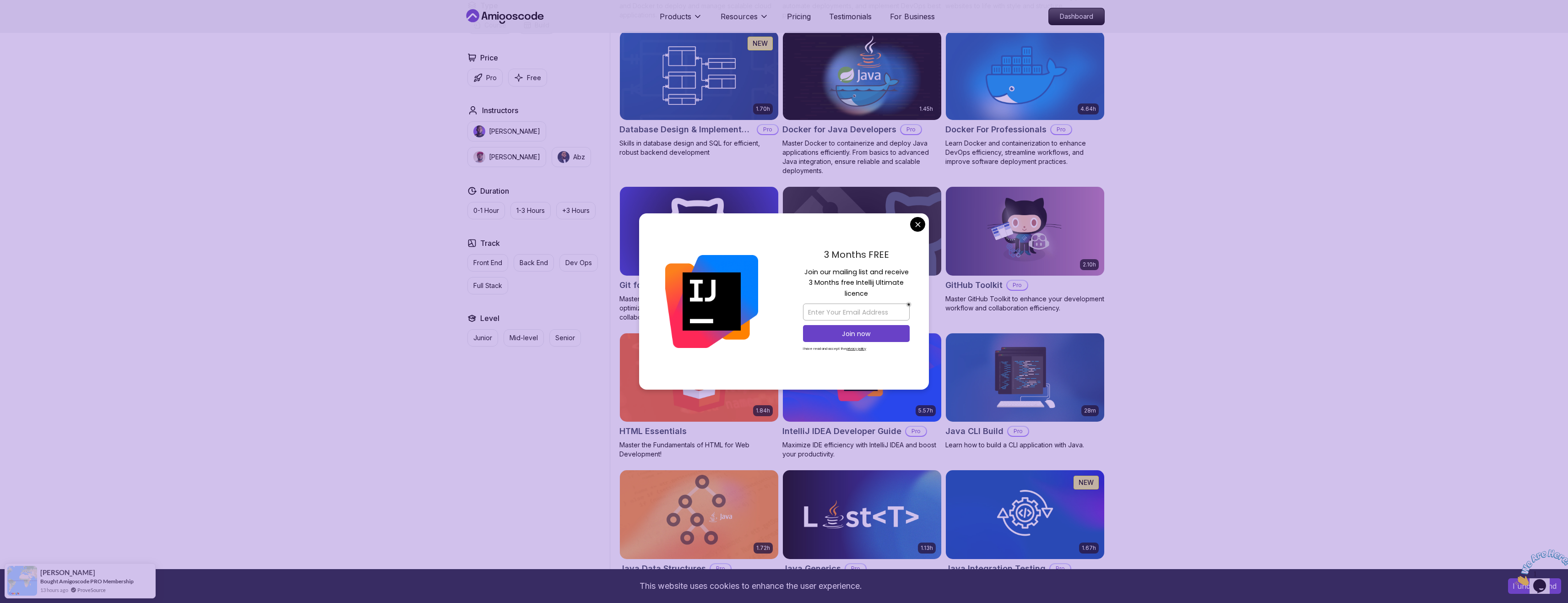
scroll to position [870, 0]
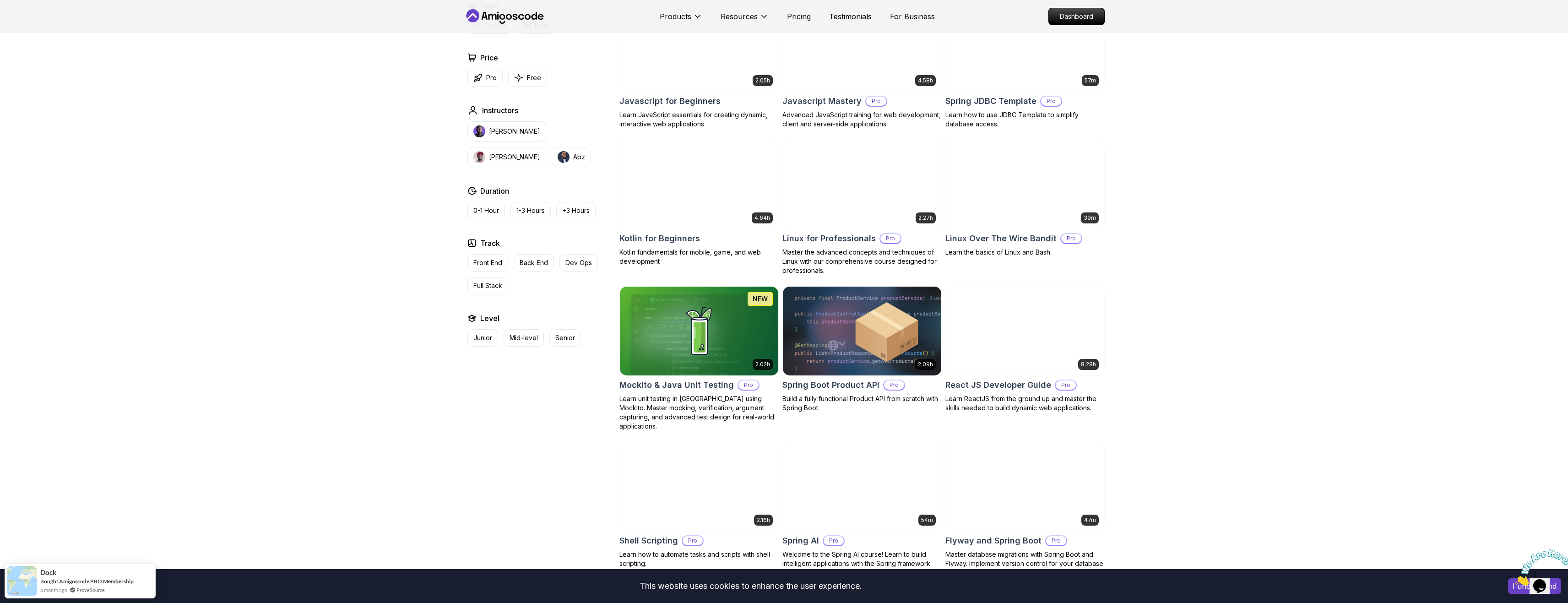
scroll to position [2013, 0]
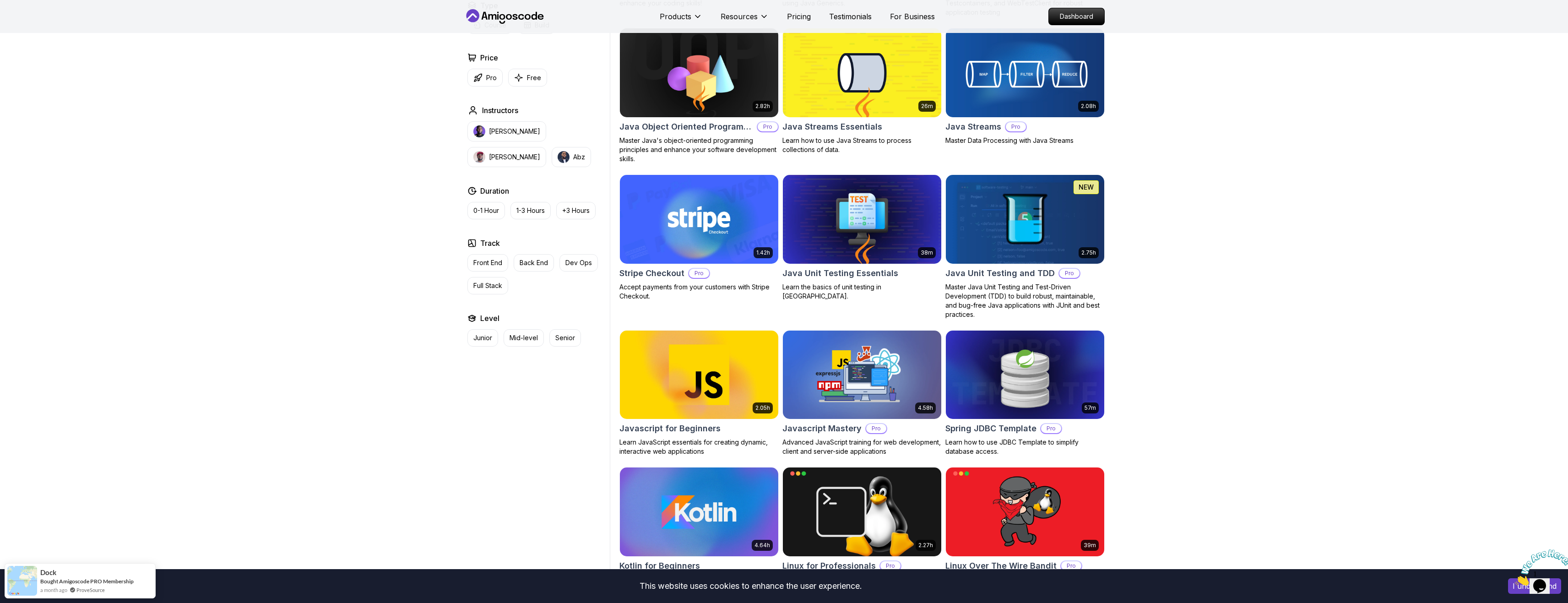
scroll to position [118, 0]
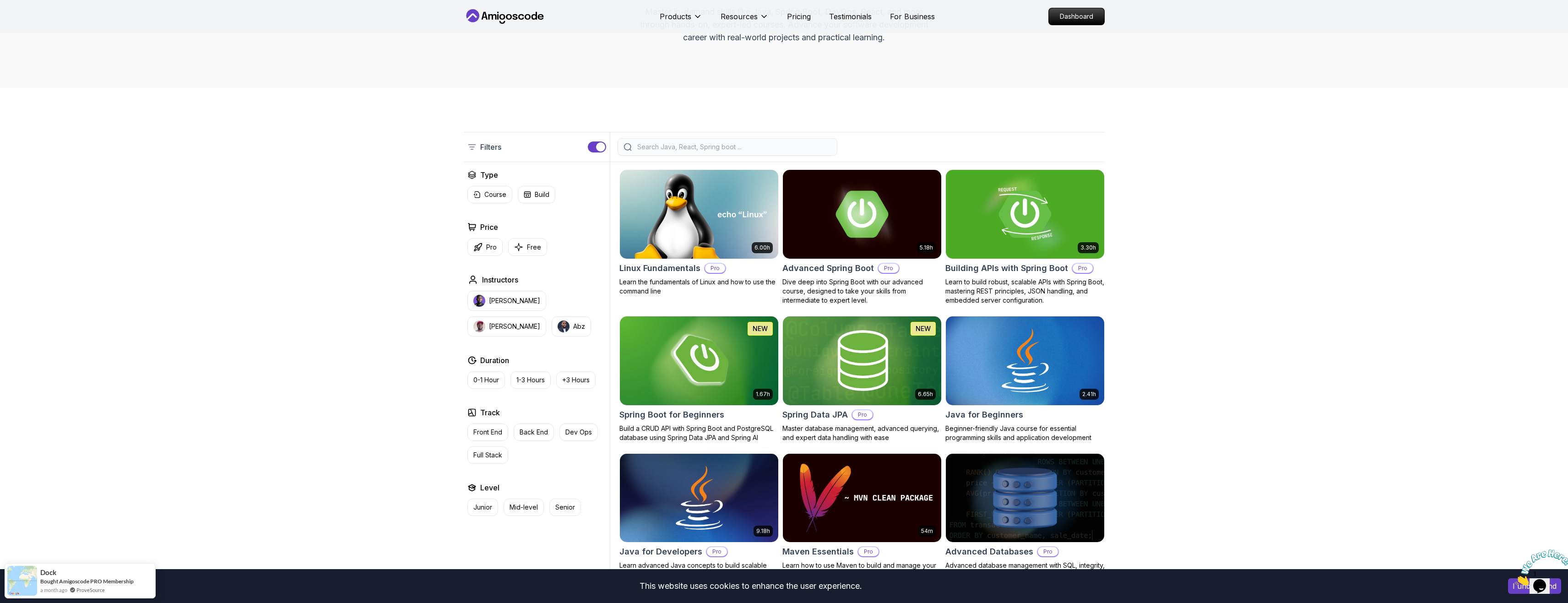
drag, startPoint x: 1174, startPoint y: 221, endPoint x: 1010, endPoint y: 77, distance: 218.2
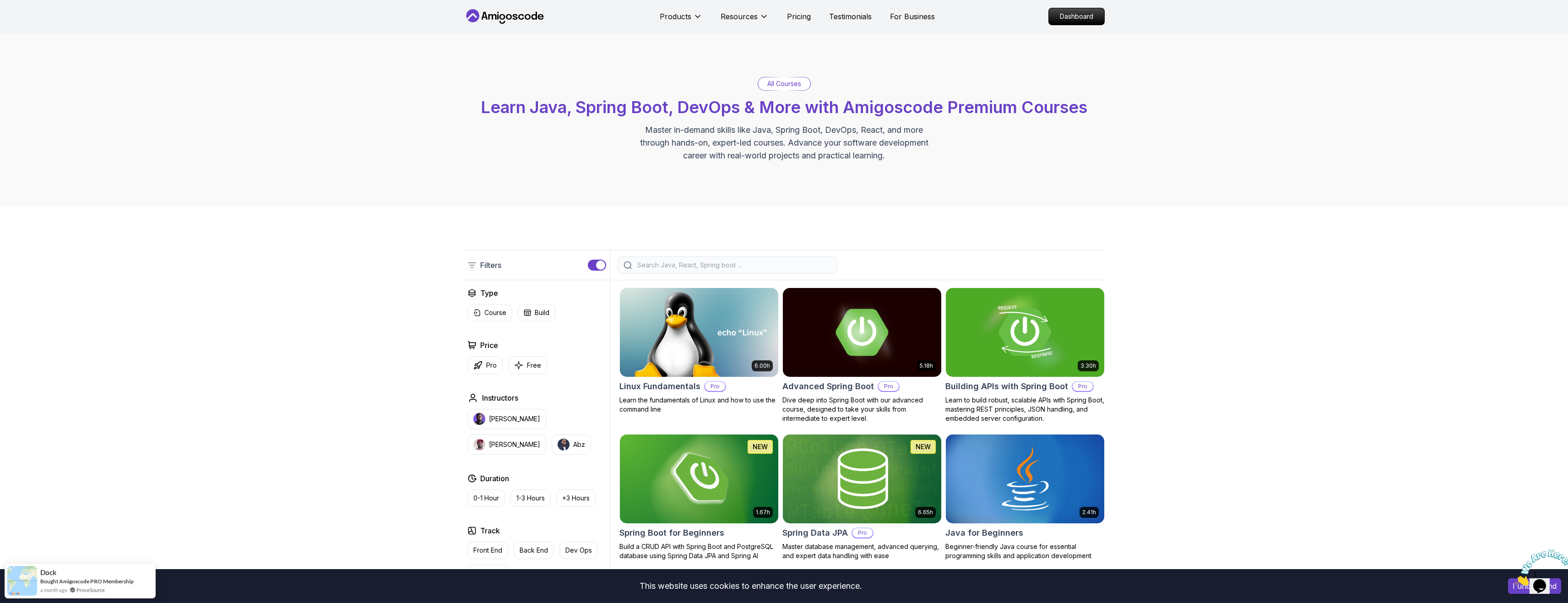
click at [651, 267] on input "search" at bounding box center [733, 265] width 196 height 9
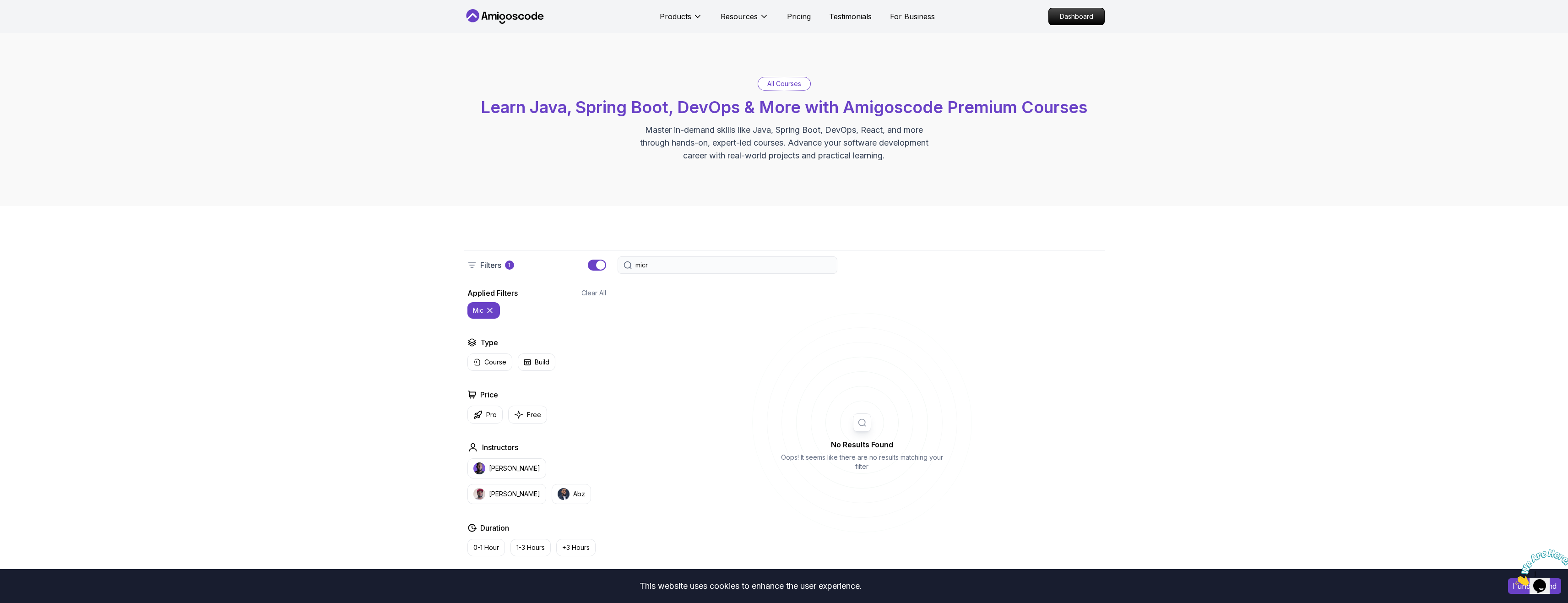
type input "micro"
type input "servi"
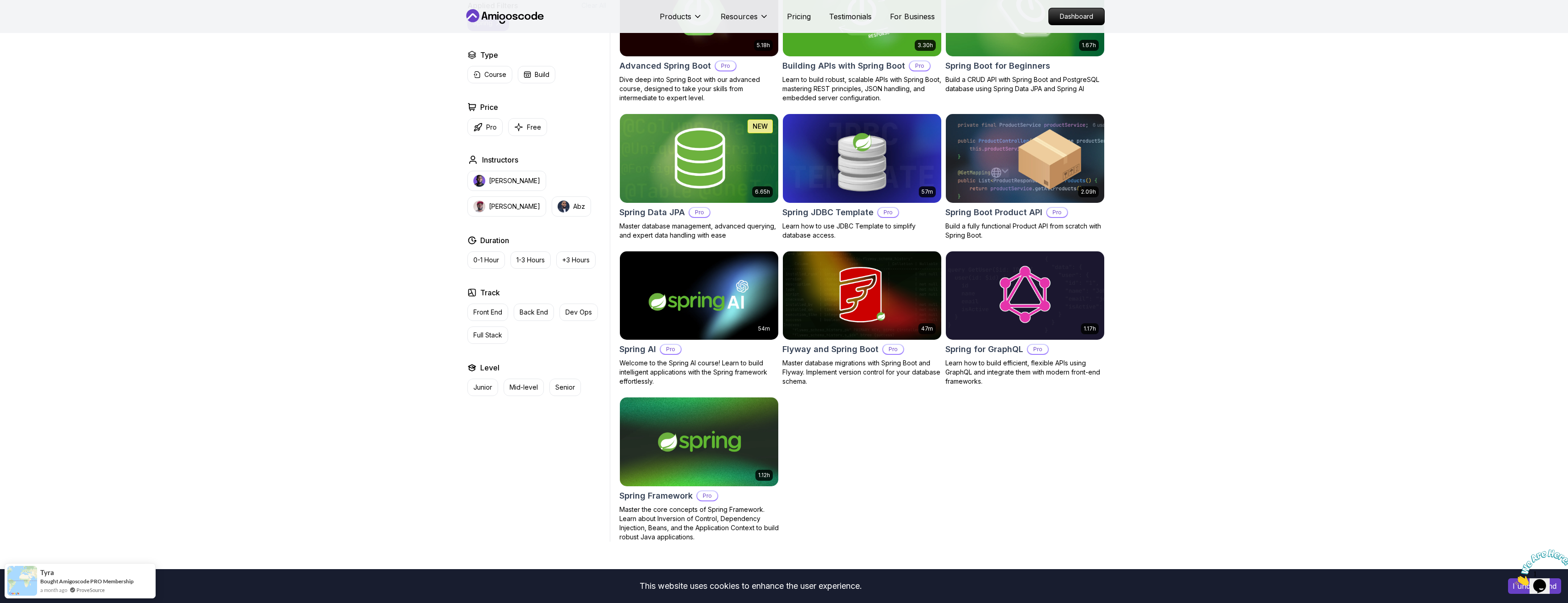
scroll to position [46, 0]
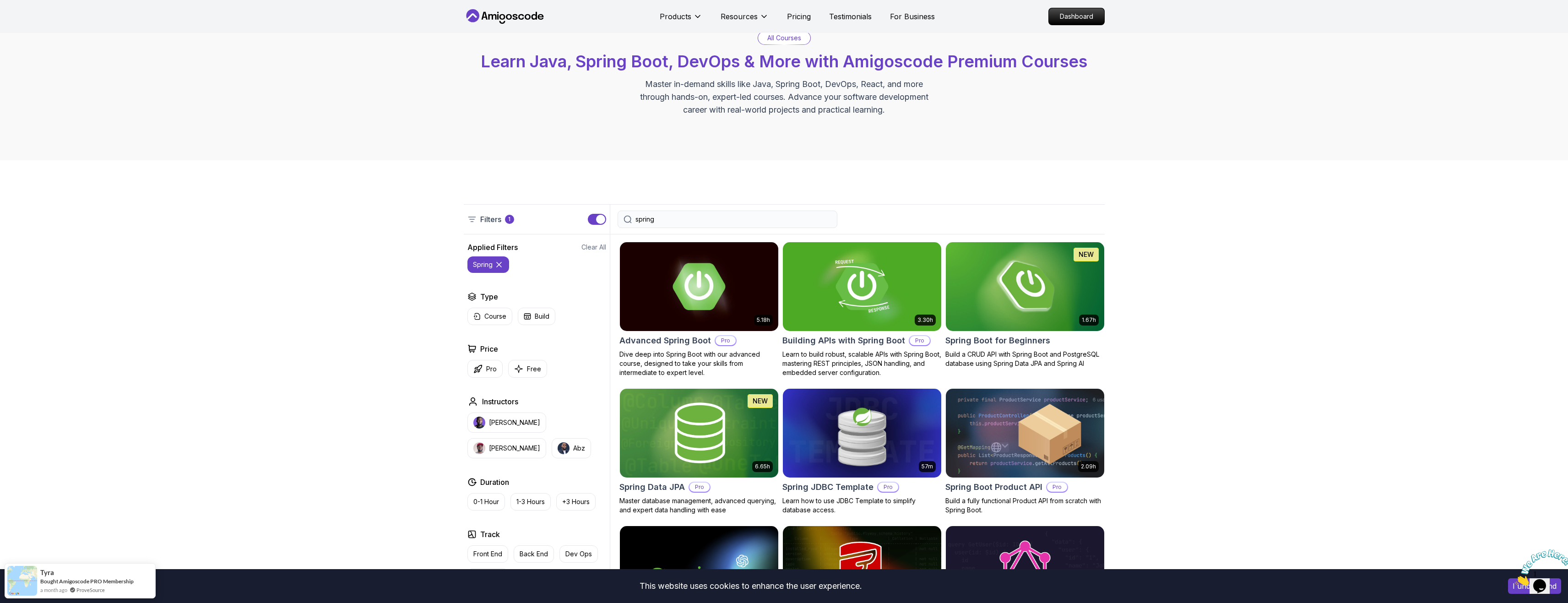
type input "spring"
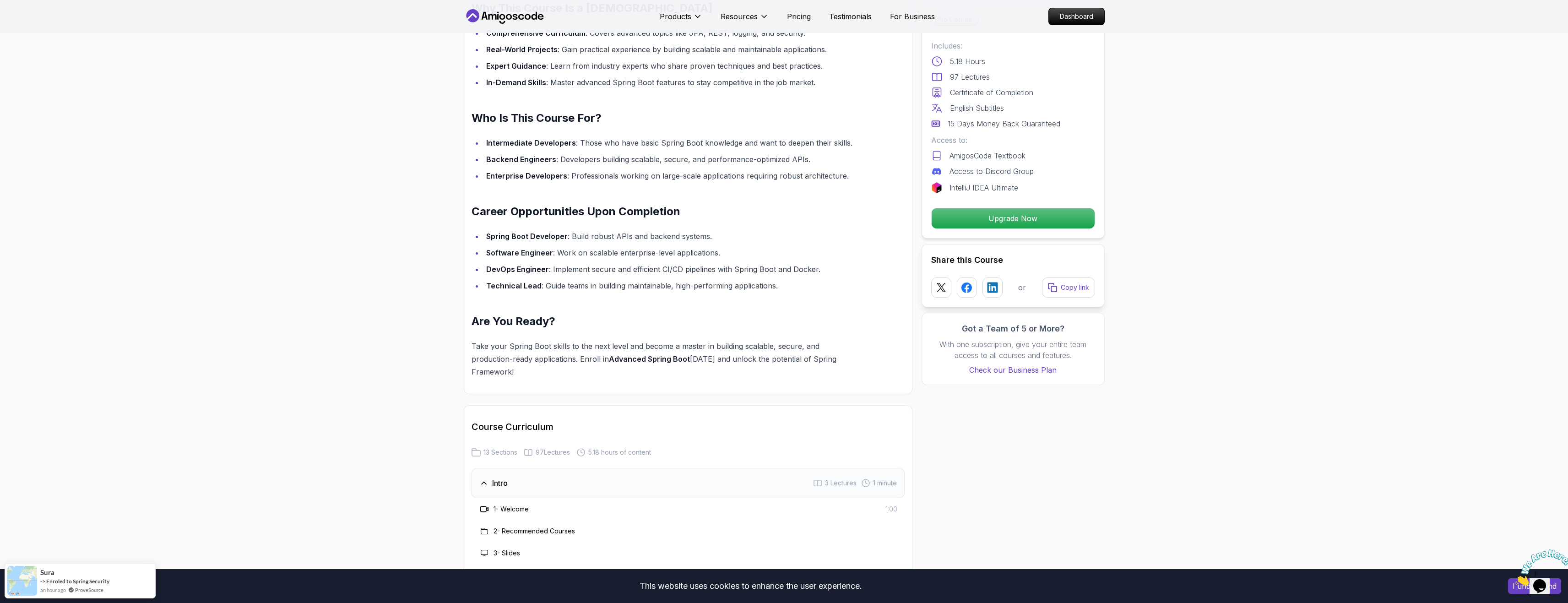
scroll to position [1144, 0]
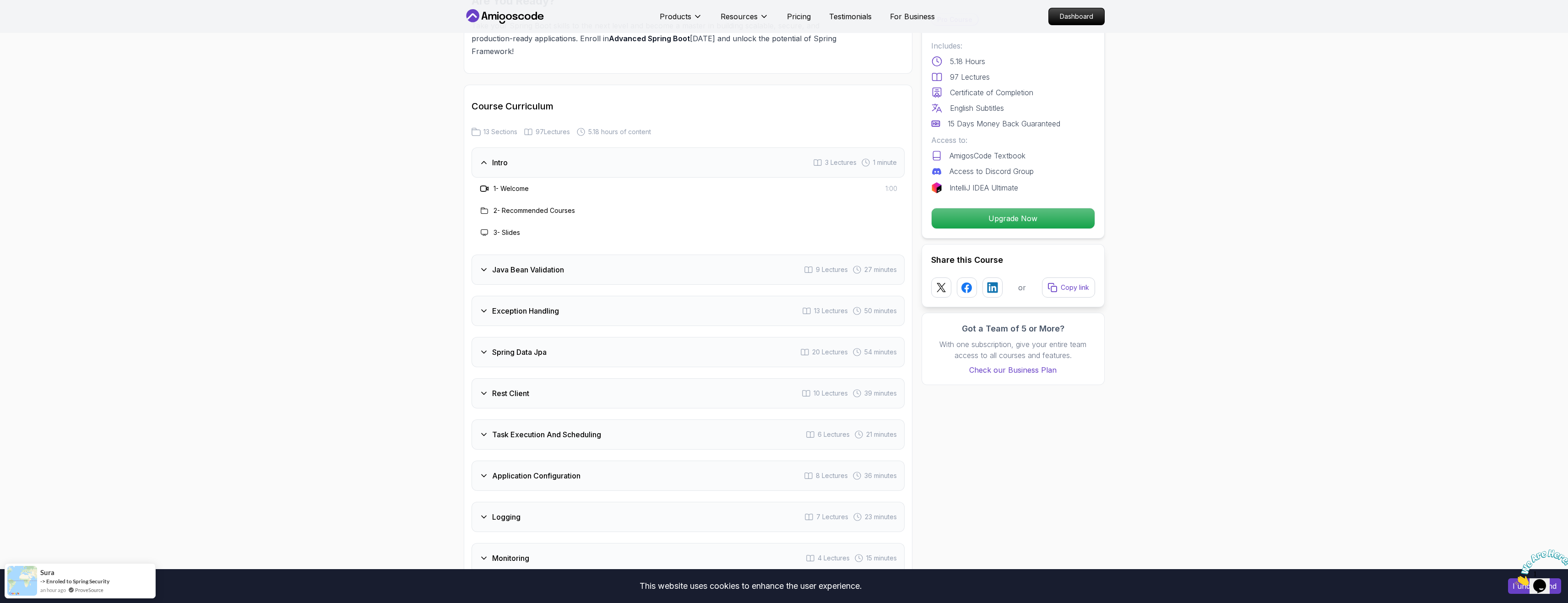
click at [542, 419] on div "Task Execution And Scheduling 6 Lectures 21 minutes" at bounding box center [688, 434] width 433 height 30
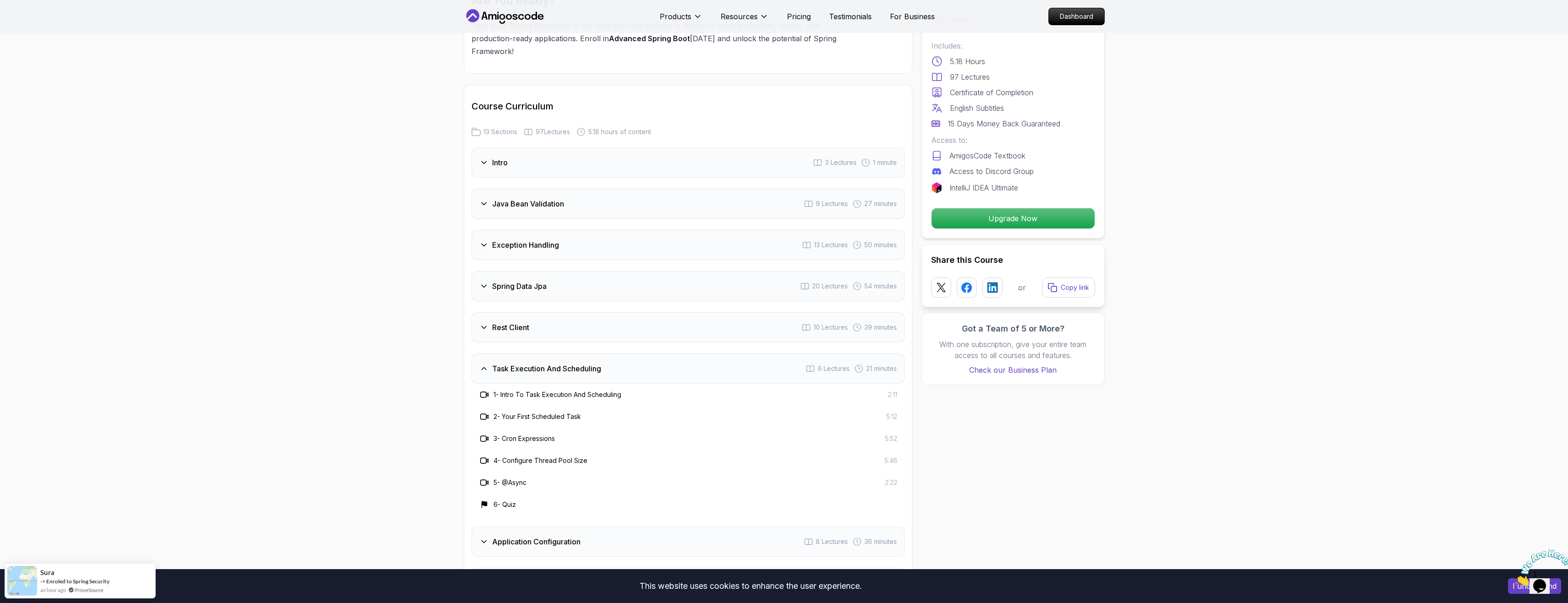
click at [558, 363] on h3 "Task Execution And Scheduling" at bounding box center [547, 368] width 109 height 11
click at [525, 322] on h3 "Rest Client" at bounding box center [511, 327] width 37 height 11
click at [551, 312] on div "Rest Client 10 Lectures 39 minutes" at bounding box center [688, 327] width 433 height 30
click at [547, 436] on div "Logging 7 Lectures 23 minutes" at bounding box center [688, 451] width 433 height 30
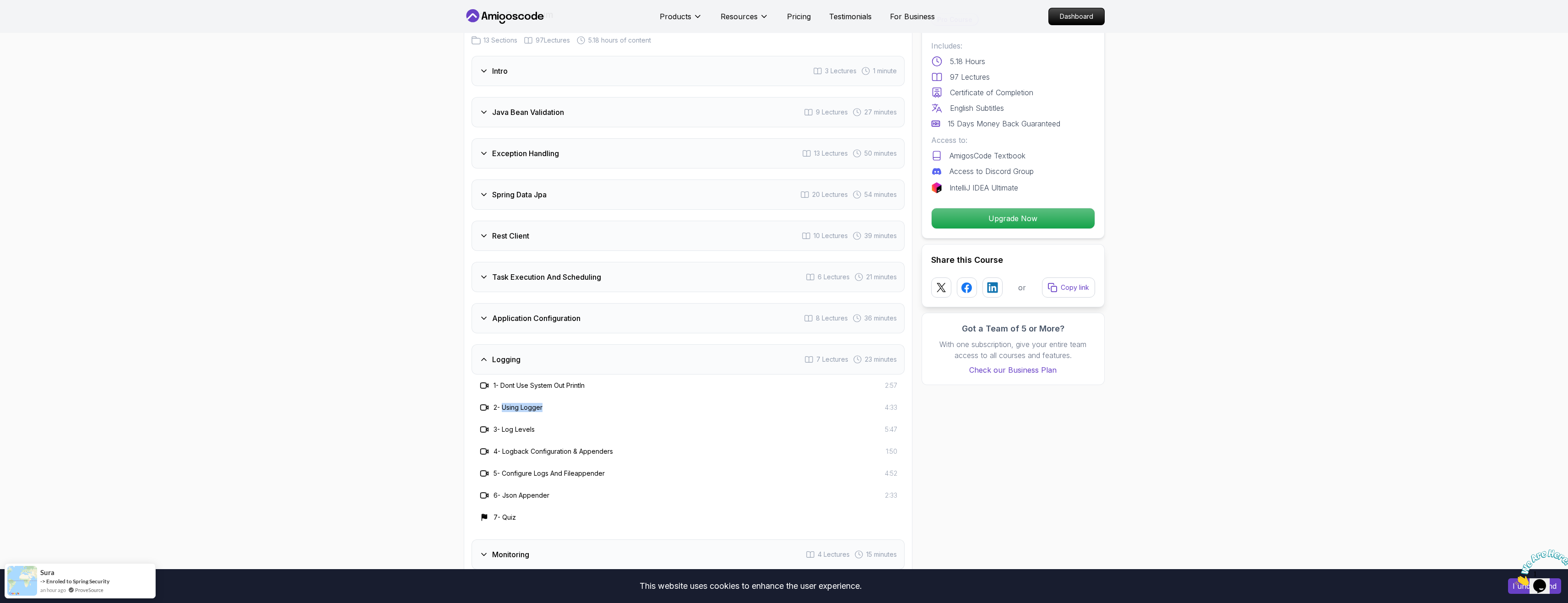
drag, startPoint x: 524, startPoint y: 383, endPoint x: 559, endPoint y: 387, distance: 35.2
click at [561, 402] on div "2 - Using Logger 4:33" at bounding box center [688, 407] width 418 height 11
drag, startPoint x: 502, startPoint y: 406, endPoint x: 581, endPoint y: 407, distance: 79.0
click at [580, 423] on div "3 - Log Levels 5:47" at bounding box center [688, 429] width 418 height 11
drag, startPoint x: 520, startPoint y: 425, endPoint x: 671, endPoint y: 434, distance: 151.3
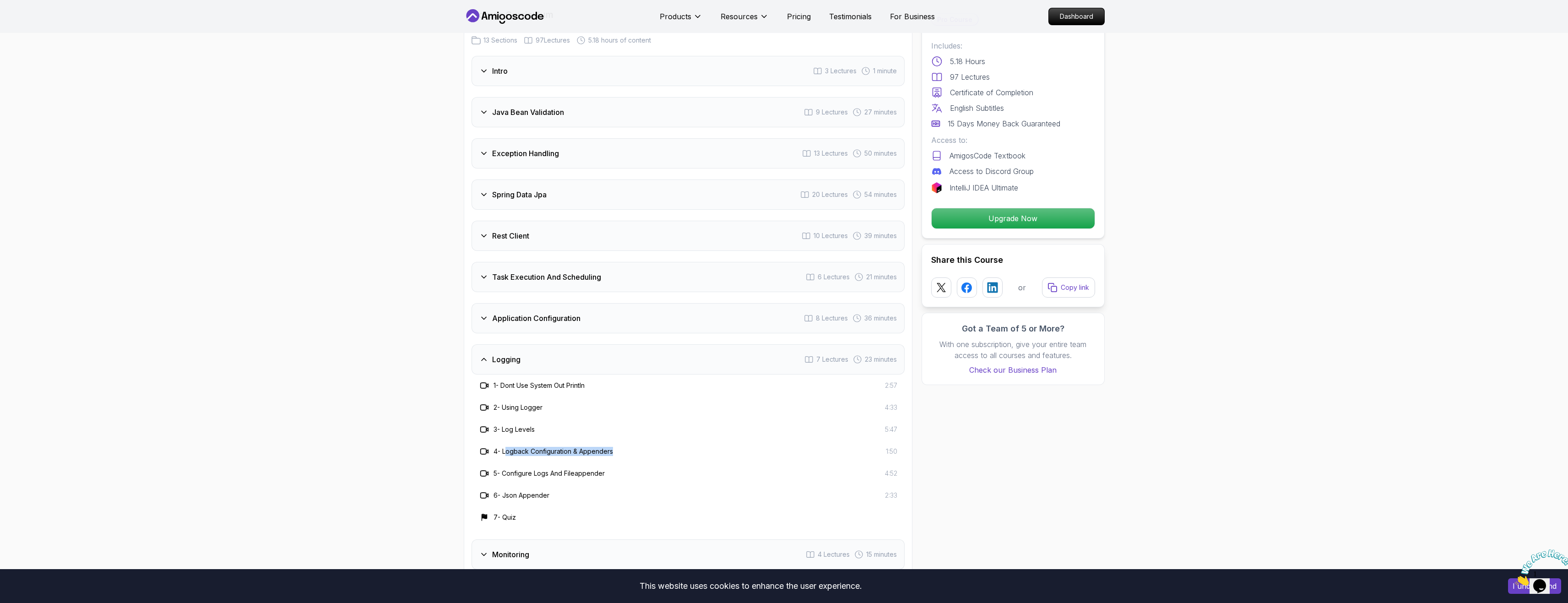
click at [645, 446] on div "4 - Logback Configuration & Appenders 1:50" at bounding box center [688, 451] width 418 height 11
drag, startPoint x: 509, startPoint y: 454, endPoint x: 635, endPoint y: 455, distance: 126.0
click at [634, 462] on div "5 - Configure Logs And Fileappender 4:52" at bounding box center [688, 473] width 433 height 22
drag, startPoint x: 514, startPoint y: 475, endPoint x: 614, endPoint y: 478, distance: 100.0
click at [595, 484] on div "6 - Json Appender 2:33" at bounding box center [688, 495] width 433 height 22
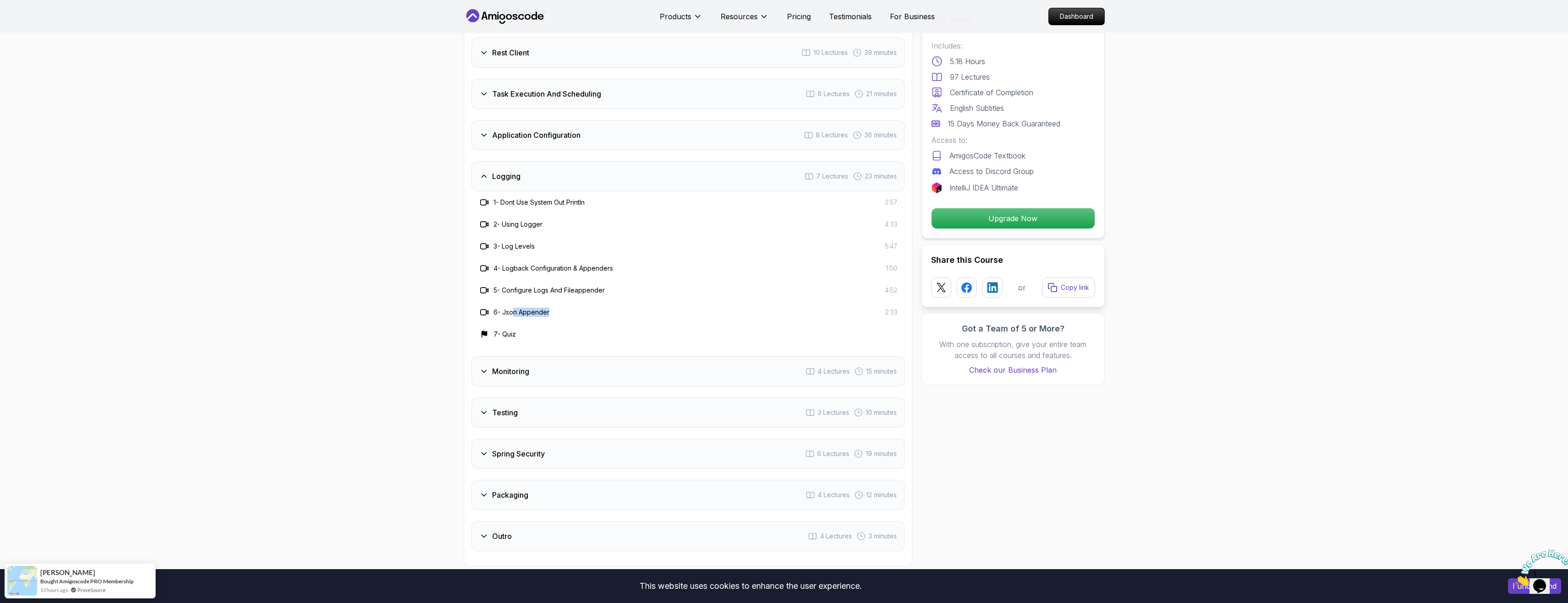
scroll to position [1465, 0]
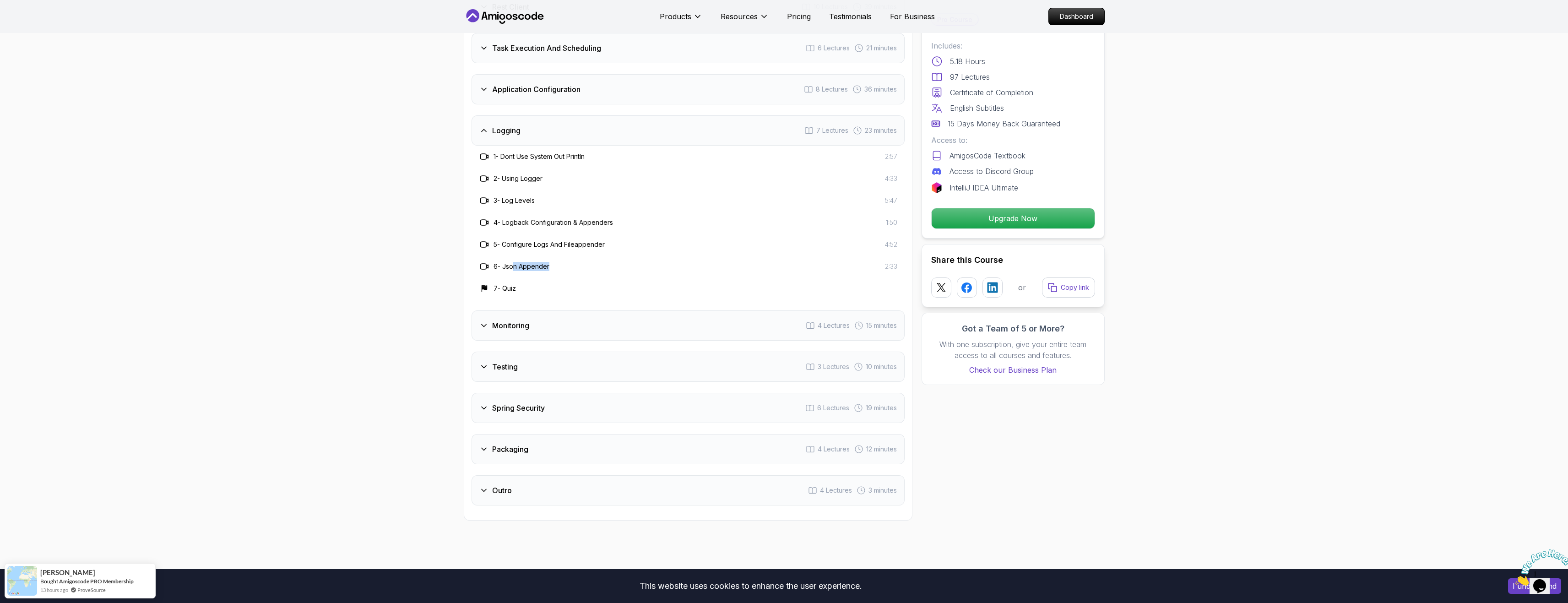
click at [553, 310] on div "Monitoring 4 Lectures 15 minutes" at bounding box center [688, 326] width 433 height 30
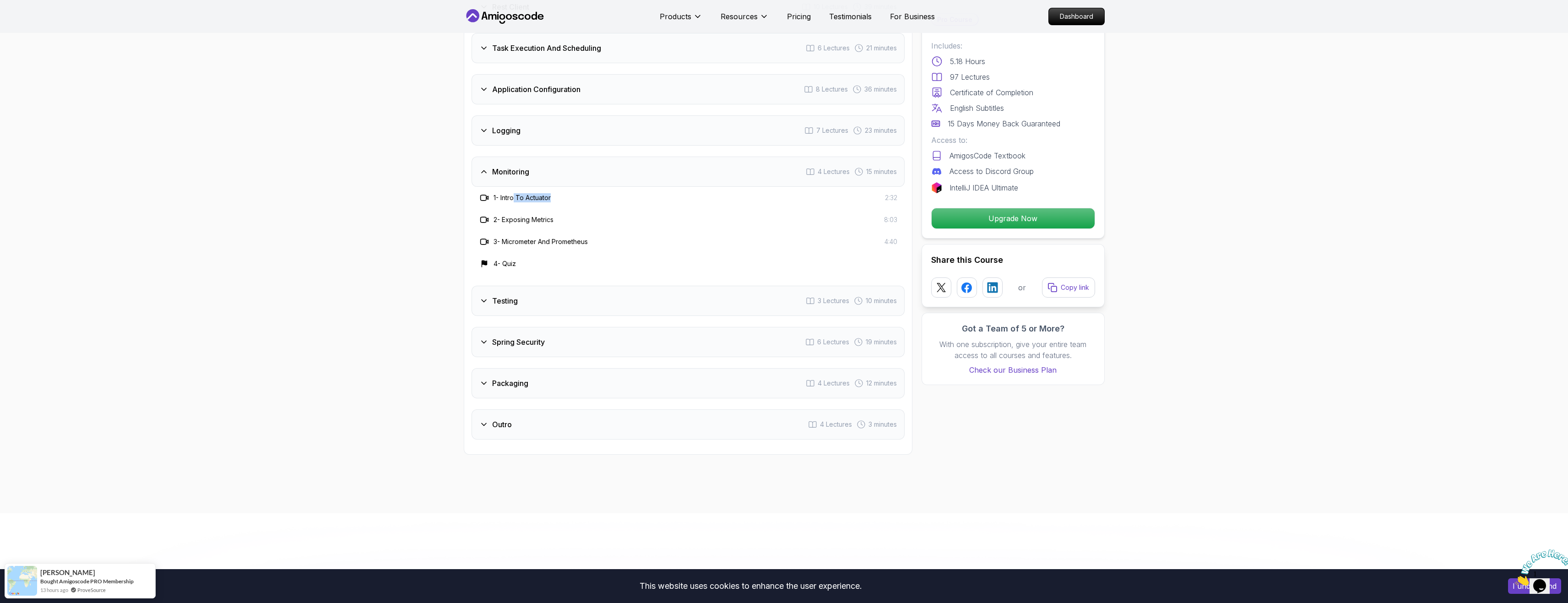
drag, startPoint x: 558, startPoint y: 176, endPoint x: 496, endPoint y: 175, distance: 62.0
click at [509, 192] on div "1 - Intro To Actuator 2:32" at bounding box center [688, 198] width 418 height 11
click at [592, 214] on div "2 - Exposing Metrics 8:03" at bounding box center [688, 220] width 418 height 11
drag, startPoint x: 587, startPoint y: 195, endPoint x: 489, endPoint y: 195, distance: 98.0
click at [487, 214] on div "2 - Exposing Metrics 8:03" at bounding box center [688, 220] width 418 height 11
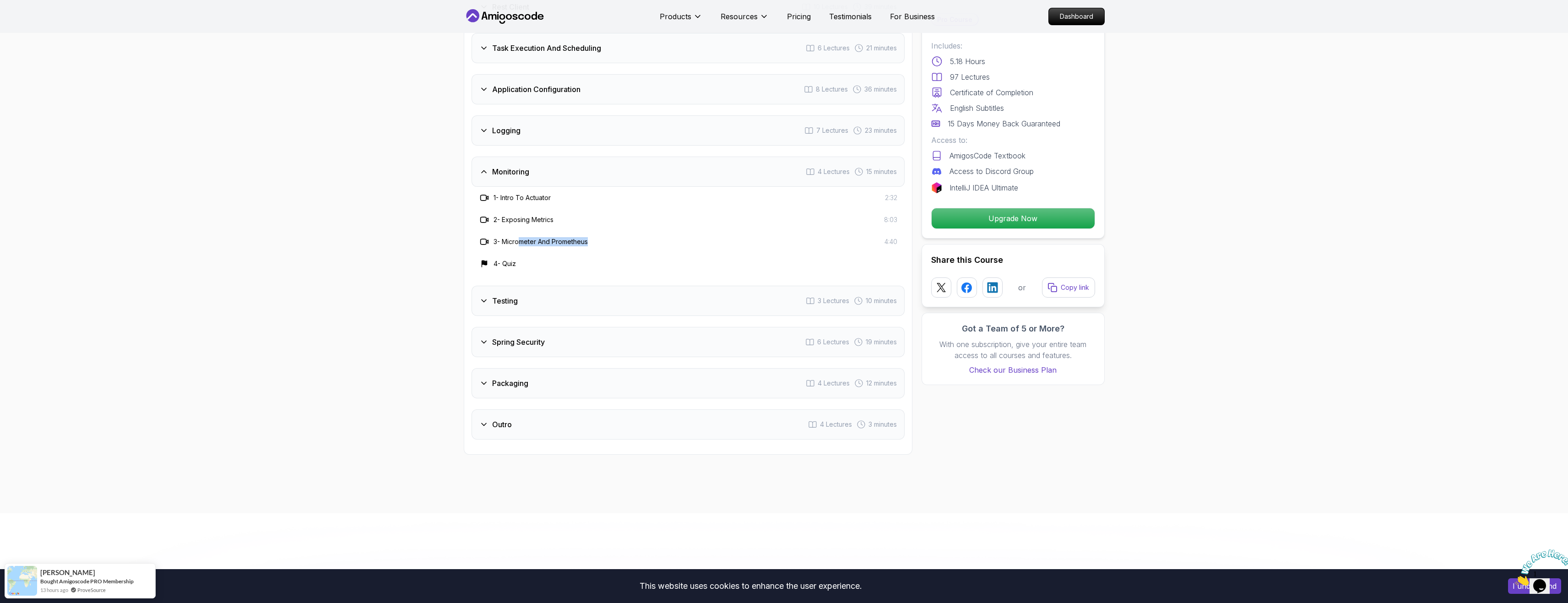
drag, startPoint x: 632, startPoint y: 219, endPoint x: 512, endPoint y: 219, distance: 120.0
click at [511, 236] on div "3 - Micrometer And Prometheus 4:40" at bounding box center [688, 242] width 418 height 11
click at [582, 285] on div "Testing 3 Lectures 10 minutes" at bounding box center [688, 301] width 433 height 30
click at [588, 305] on div "Spring Security 6 Lectures 19 minutes" at bounding box center [688, 320] width 433 height 30
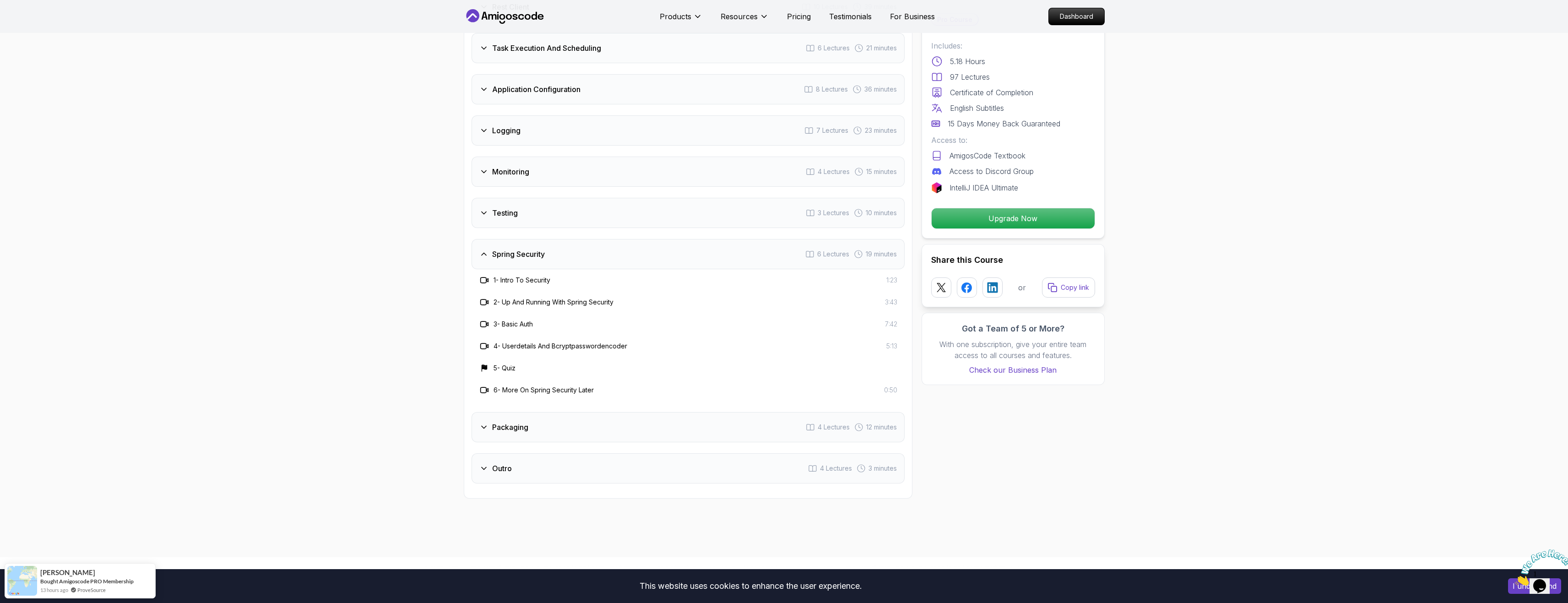
click at [659, 198] on div "Testing 3 Lectures 10 minutes" at bounding box center [688, 213] width 433 height 30
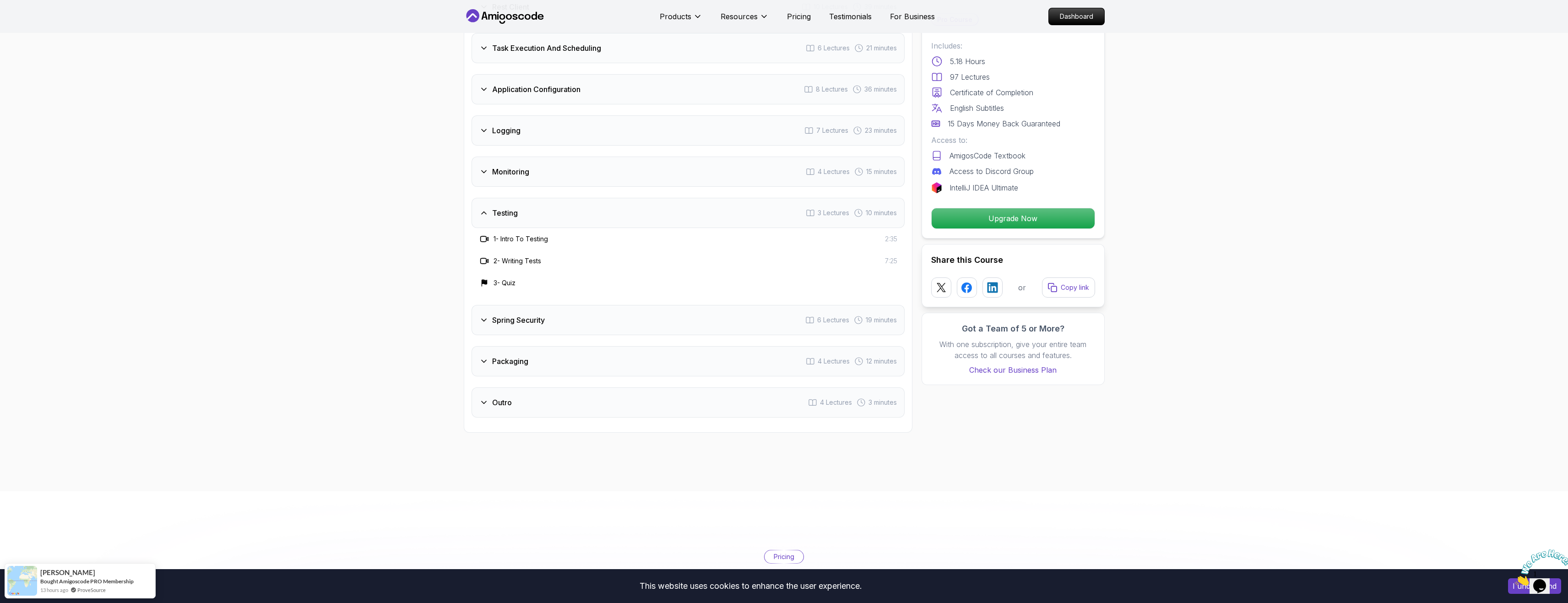
click at [586, 354] on div "Intro 3 Lectures 1 minute Java Bean Validation 9 Lectures 27 minutes Exception …" at bounding box center [688, 122] width 433 height 590
click at [595, 346] on div "Packaging 4 Lectures 12 minutes" at bounding box center [688, 361] width 433 height 30
drag, startPoint x: 507, startPoint y: 298, endPoint x: 596, endPoint y: 329, distance: 94.2
click at [579, 310] on div "1 - Intro To Packaging 2:44" at bounding box center [688, 321] width 433 height 22
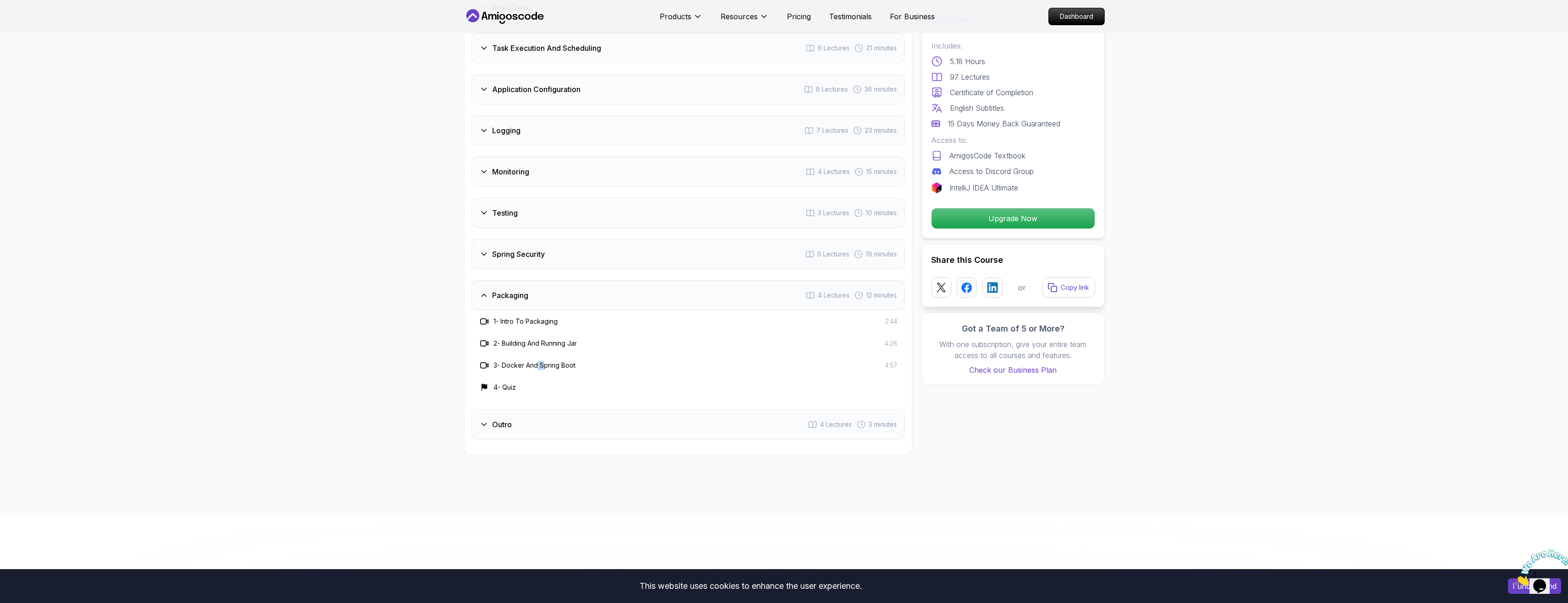
drag, startPoint x: 538, startPoint y: 350, endPoint x: 570, endPoint y: 348, distance: 32.1
click at [553, 354] on div "3 - Docker And Spring Boot 4:57" at bounding box center [688, 365] width 433 height 22
click at [660, 360] on div "3 - Docker And Spring Boot 4:57" at bounding box center [688, 365] width 418 height 11
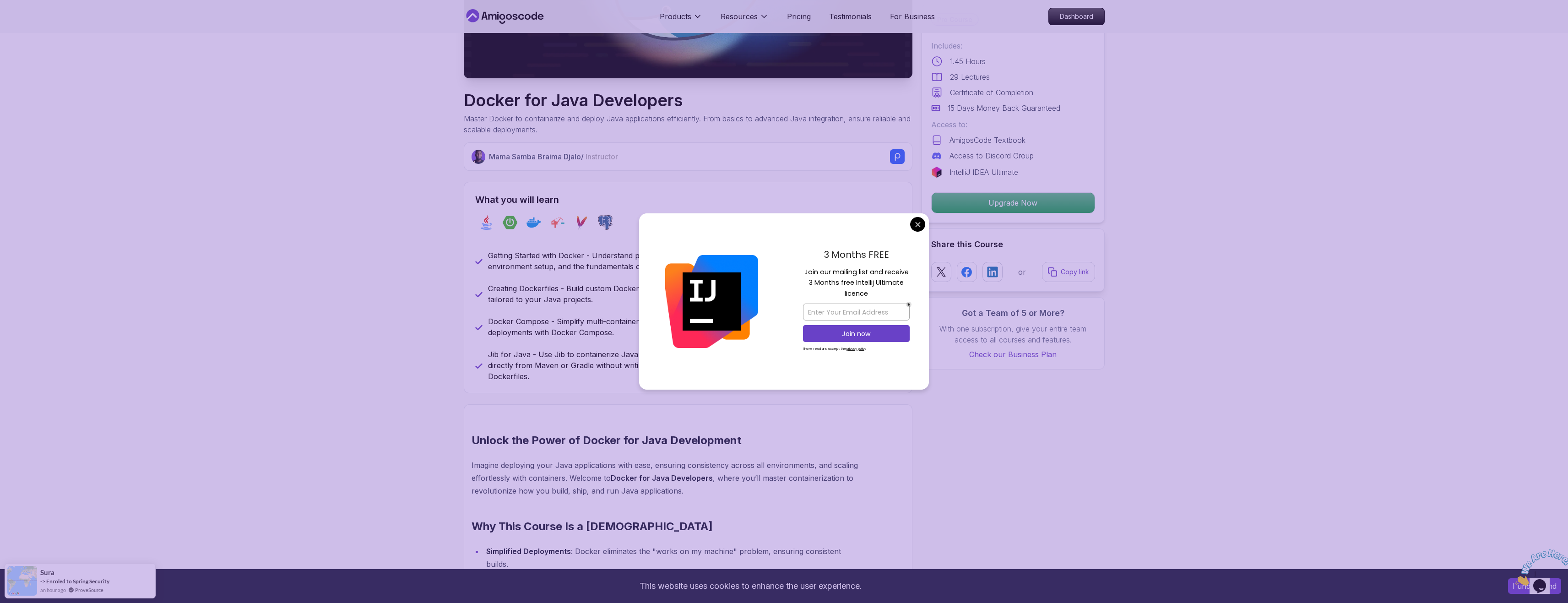
scroll to position [320, 0]
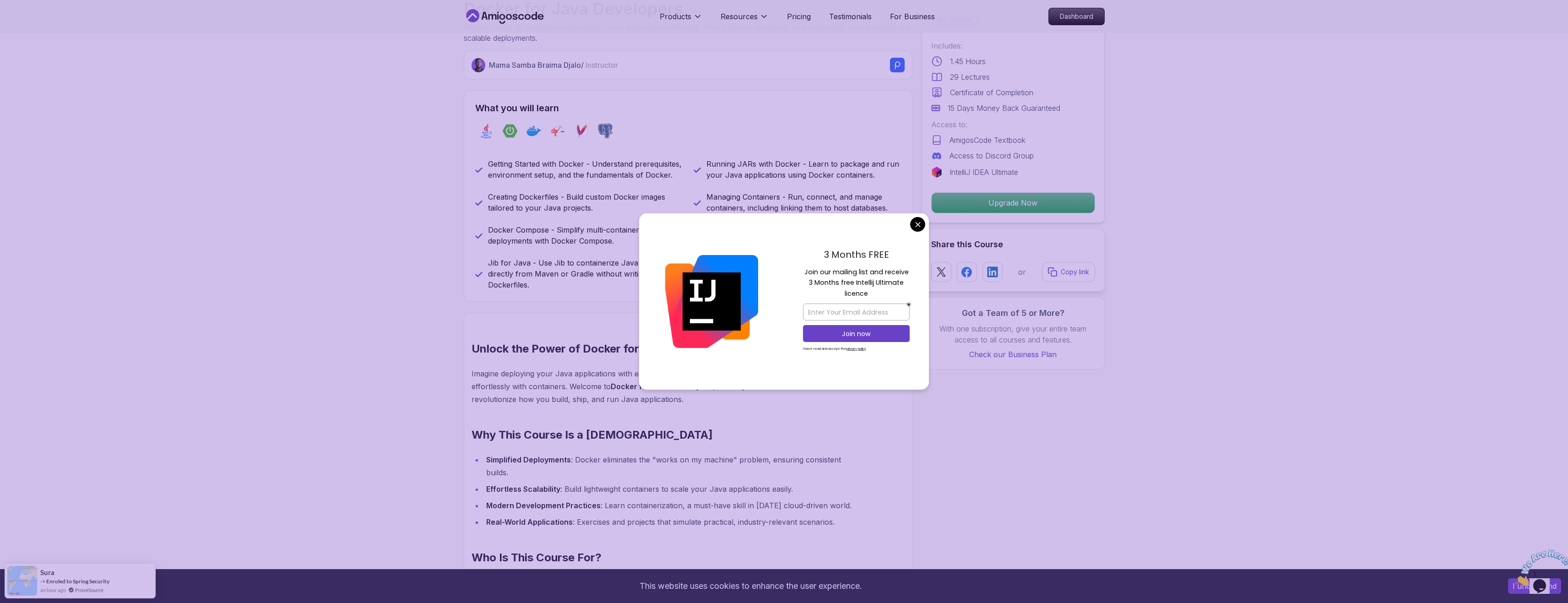
click at [337, 284] on section "Docker for Java Developers Master Docker to containerize and deploy Java applic…" at bounding box center [784, 607] width 1568 height 1788
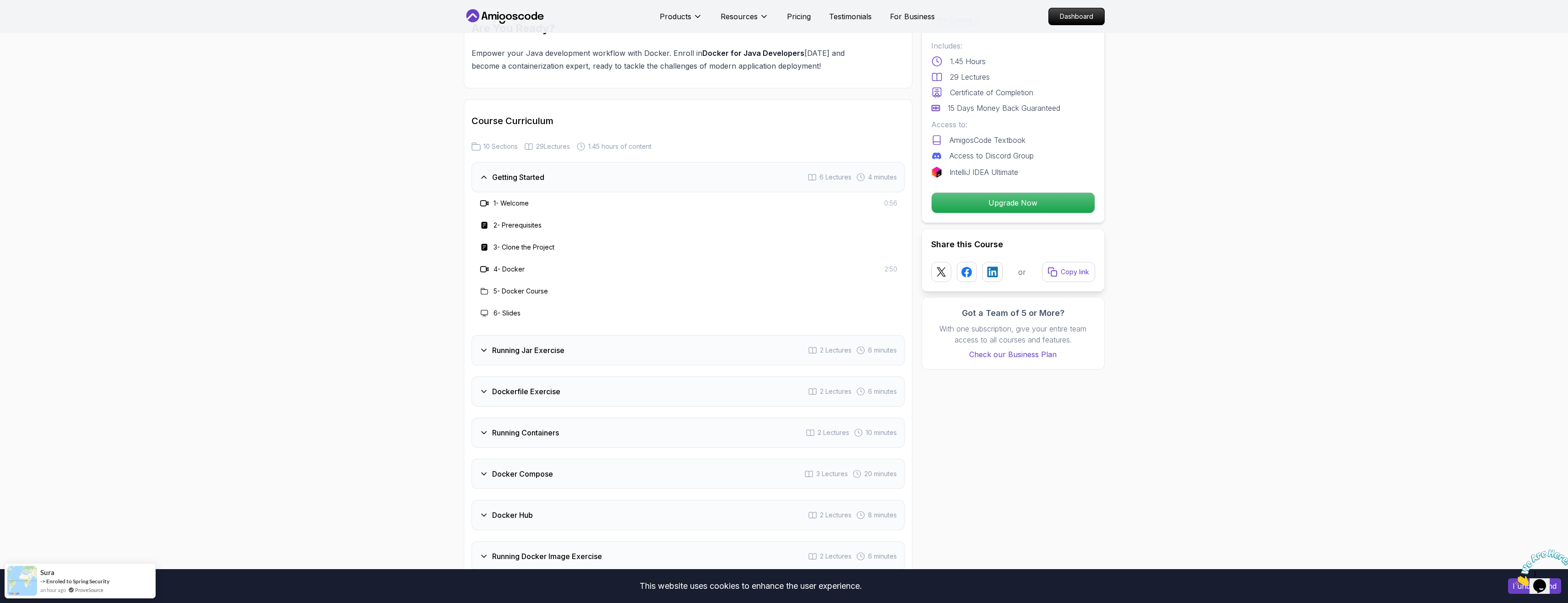
scroll to position [1327, 0]
